Goal: Browse casually

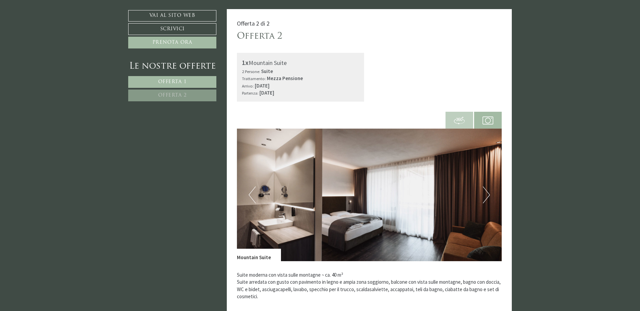
scroll to position [909, 0]
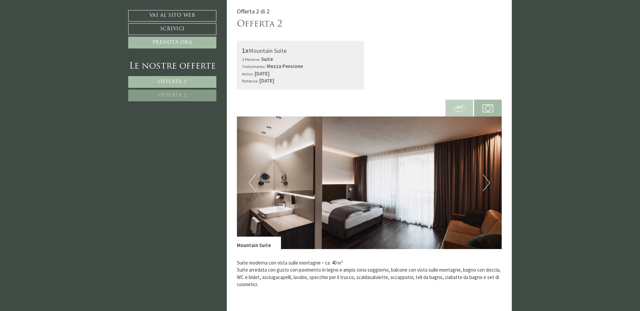
click at [486, 182] on button "Next" at bounding box center [486, 182] width 7 height 17
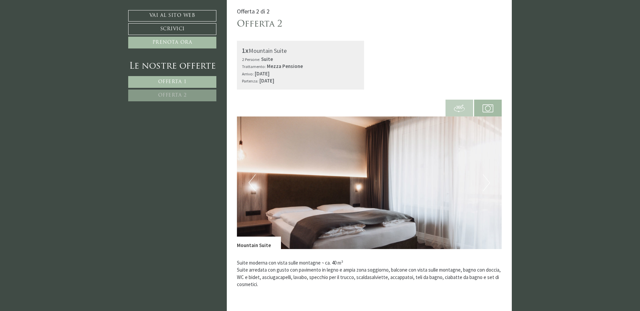
click at [486, 182] on button "Next" at bounding box center [486, 182] width 7 height 17
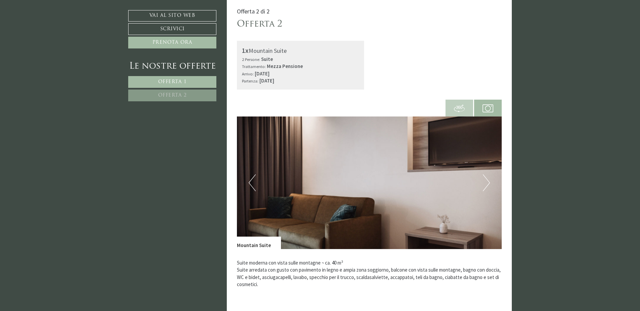
click at [486, 182] on button "Next" at bounding box center [486, 182] width 7 height 17
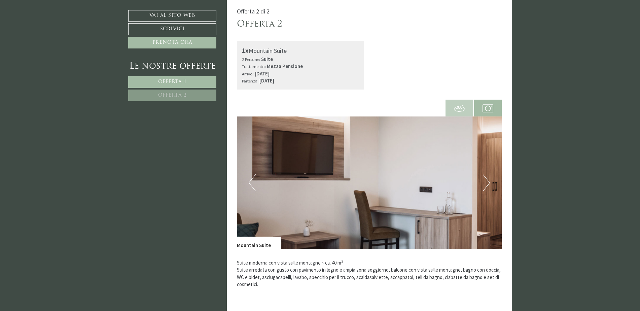
click at [486, 182] on button "Next" at bounding box center [486, 182] width 7 height 17
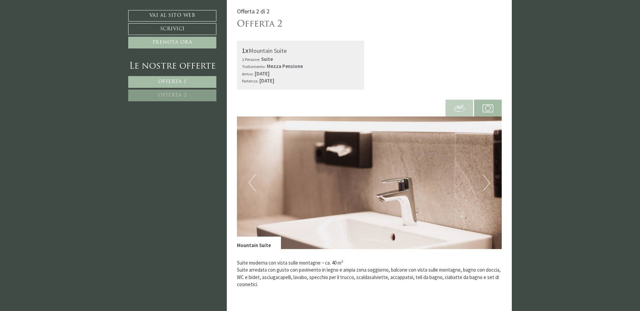
click at [486, 182] on button "Next" at bounding box center [486, 182] width 7 height 17
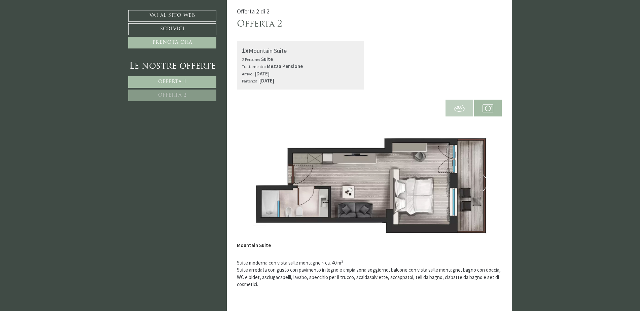
click at [486, 182] on button "Next" at bounding box center [486, 182] width 7 height 17
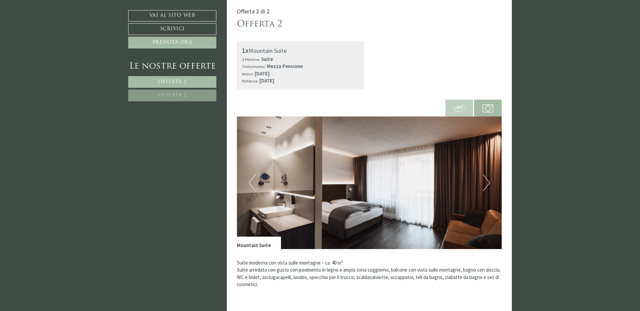
click at [486, 182] on button "Next" at bounding box center [486, 182] width 7 height 17
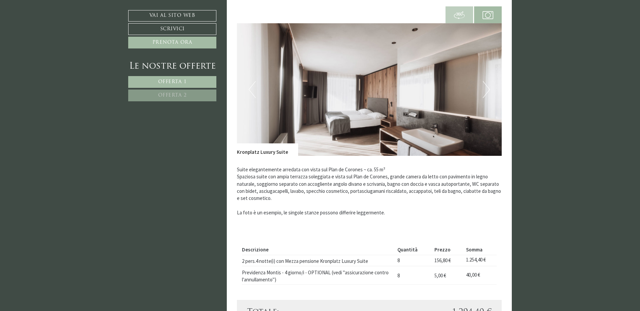
scroll to position [505, 0]
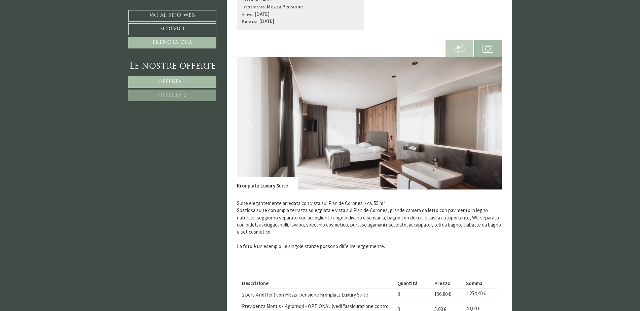
click at [488, 122] on button "Next" at bounding box center [486, 123] width 7 height 17
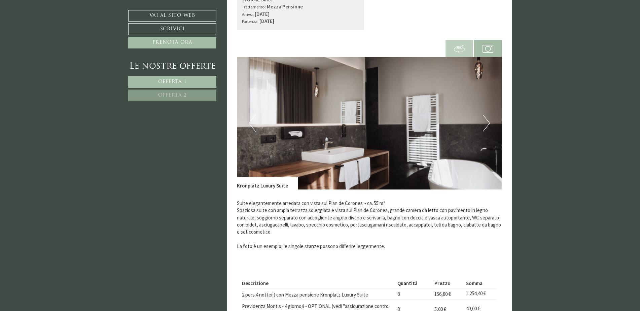
click at [488, 122] on button "Next" at bounding box center [486, 123] width 7 height 17
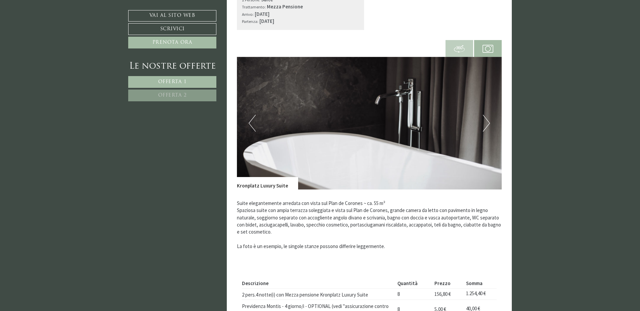
click at [488, 122] on button "Next" at bounding box center [486, 123] width 7 height 17
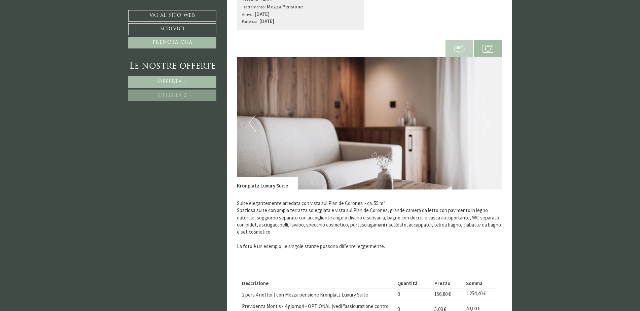
click at [488, 122] on button "Next" at bounding box center [486, 123] width 7 height 17
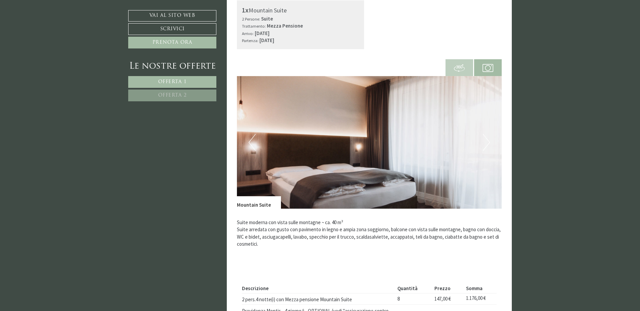
scroll to position [976, 0]
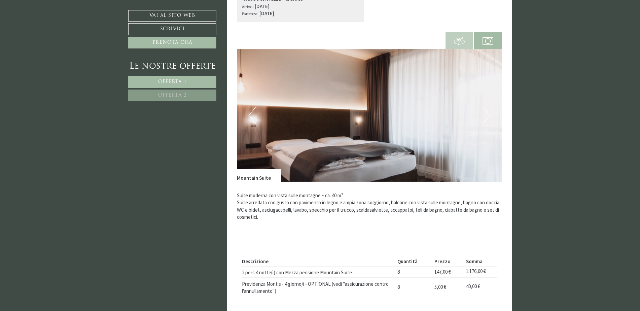
click at [504, 110] on div "Offerta 2 di 2 Offerta 2 1x Mountain Suite 2 Persone: Suite Trattamento: Mezza …" at bounding box center [369, 149] width 285 height 439
click at [494, 108] on img at bounding box center [369, 115] width 265 height 133
click at [499, 119] on img at bounding box center [369, 115] width 265 height 133
click at [251, 120] on button "Previous" at bounding box center [252, 115] width 7 height 17
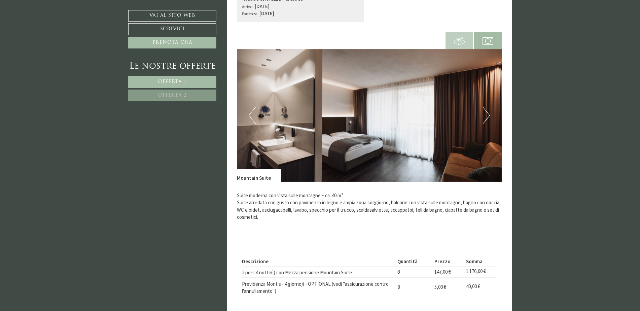
click at [251, 120] on button "Previous" at bounding box center [252, 115] width 7 height 17
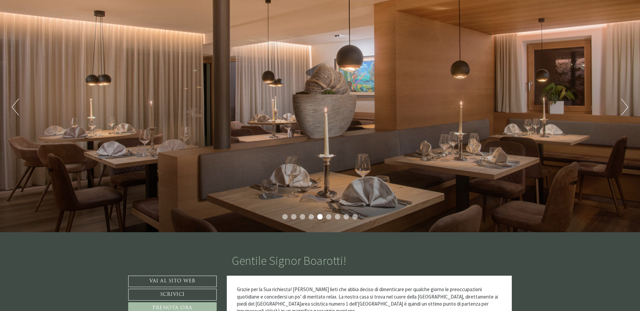
scroll to position [67, 0]
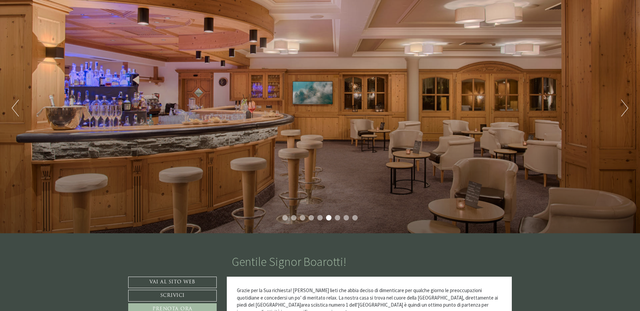
click at [625, 109] on button "Next" at bounding box center [624, 108] width 7 height 17
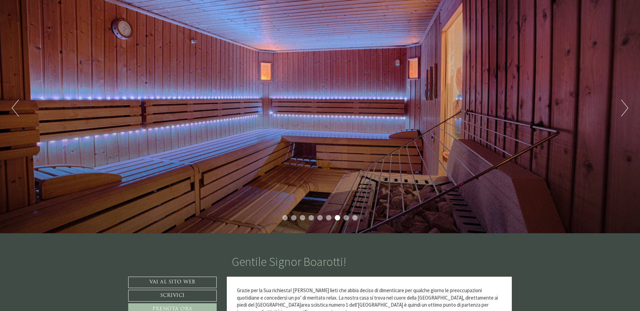
click at [625, 109] on button "Next" at bounding box center [624, 108] width 7 height 17
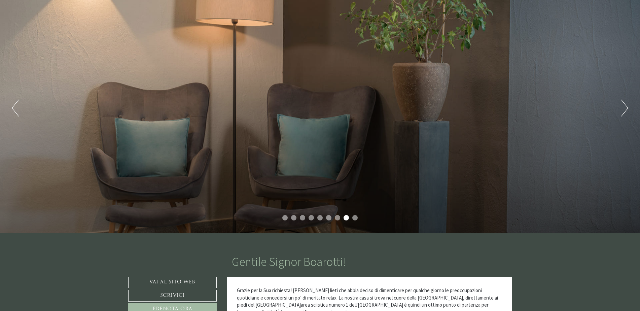
click at [624, 109] on button "Next" at bounding box center [624, 108] width 7 height 17
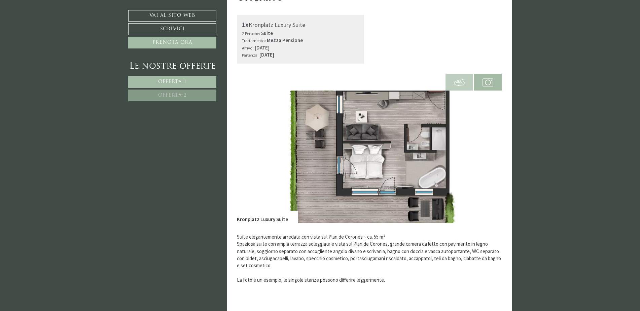
scroll to position [606, 0]
